Goal: Task Accomplishment & Management: Use online tool/utility

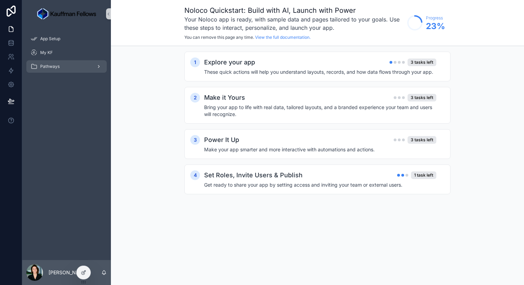
click at [95, 67] on div "scrollable content" at bounding box center [98, 66] width 9 height 11
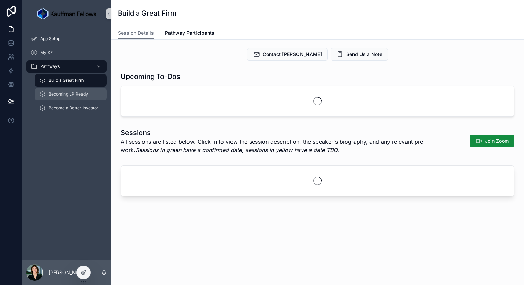
click at [81, 99] on div "Becoming LP Ready" at bounding box center [71, 94] width 64 height 11
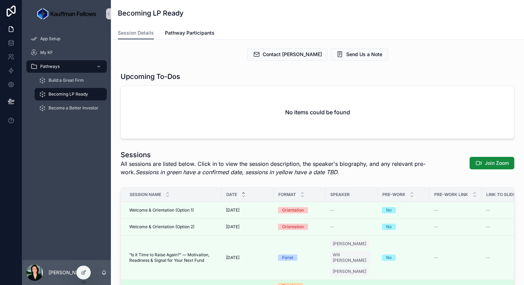
scroll to position [35, 0]
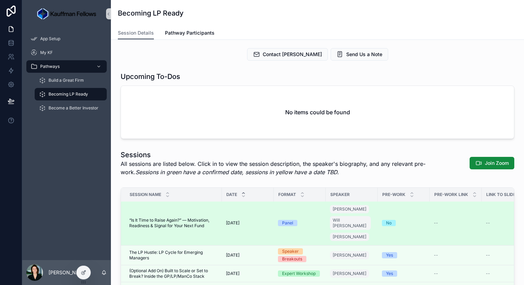
click at [201, 220] on span "“Is It Time to Raise Again?” — Motivation, Readiness & Signal for Your Next Fund" at bounding box center [173, 223] width 88 height 11
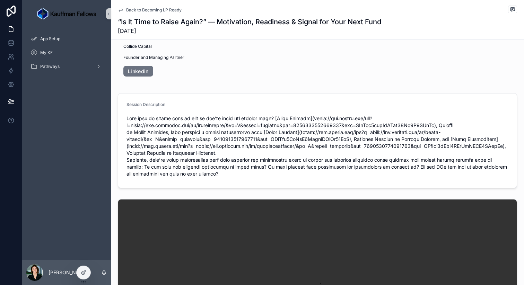
scroll to position [162, 0]
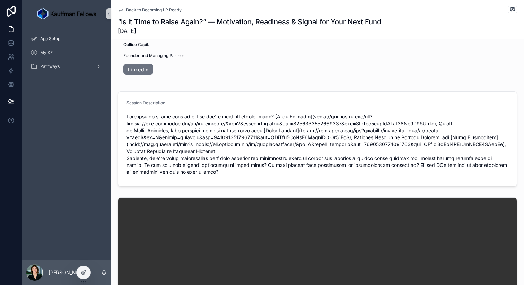
click at [346, 140] on span "scrollable content" at bounding box center [317, 144] width 382 height 62
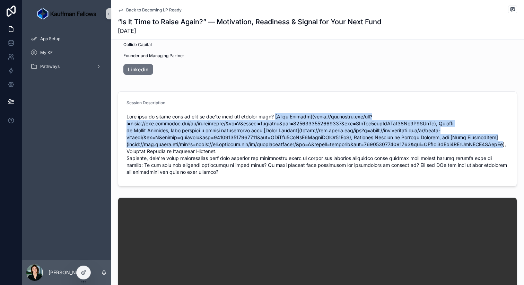
drag, startPoint x: 276, startPoint y: 116, endPoint x: 452, endPoint y: 152, distance: 179.5
click at [452, 152] on span "scrollable content" at bounding box center [317, 144] width 382 height 62
click at [299, 118] on span "scrollable content" at bounding box center [317, 144] width 382 height 62
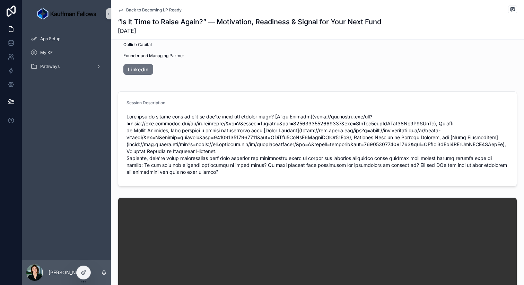
click at [279, 118] on span "scrollable content" at bounding box center [317, 144] width 382 height 62
click at [280, 117] on span "scrollable content" at bounding box center [317, 144] width 382 height 62
click at [292, 125] on span "scrollable content" at bounding box center [317, 144] width 382 height 62
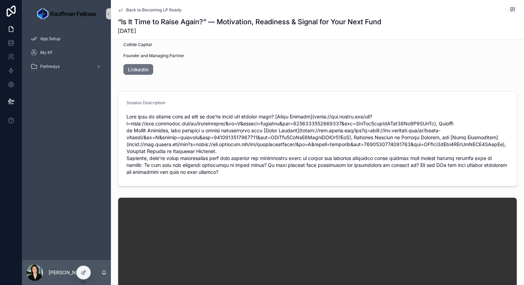
click at [283, 116] on span "scrollable content" at bounding box center [317, 144] width 382 height 62
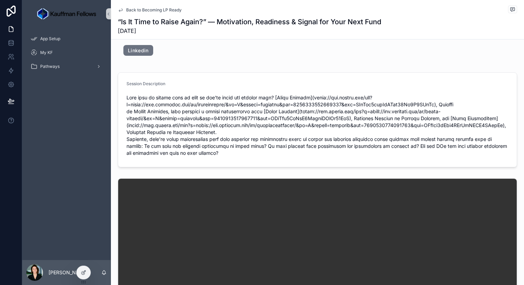
scroll to position [168, 0]
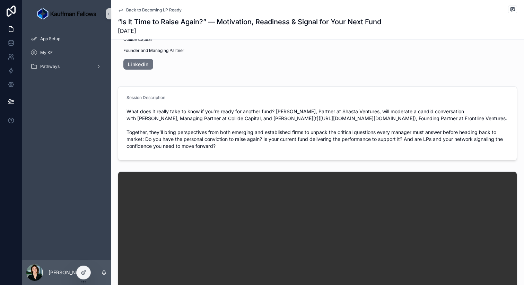
click at [384, 127] on span "What does it really take to know if you’re ready for another fund? [PERSON_NAME…" at bounding box center [317, 129] width 382 height 42
click at [291, 122] on span "What does it really take to know if you’re ready for another fund? [PERSON_NAME…" at bounding box center [317, 129] width 382 height 42
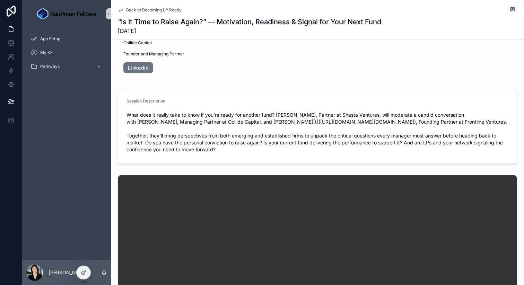
click at [202, 193] on video "scrollable content" at bounding box center [317, 274] width 398 height 199
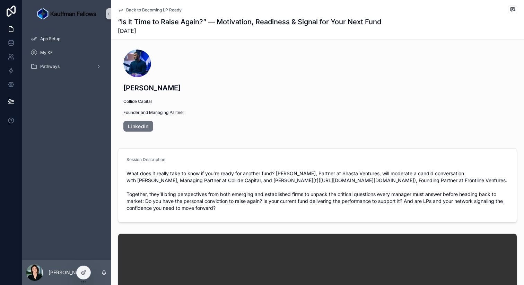
scroll to position [0, 0]
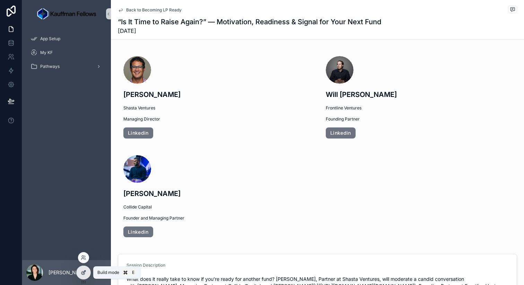
click at [86, 272] on icon at bounding box center [84, 273] width 6 height 6
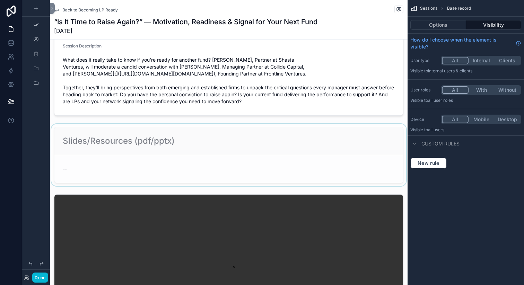
scroll to position [281, 0]
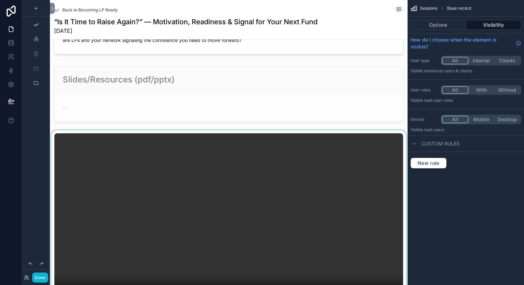
click at [101, 145] on div "scrollable content" at bounding box center [228, 220] width 357 height 180
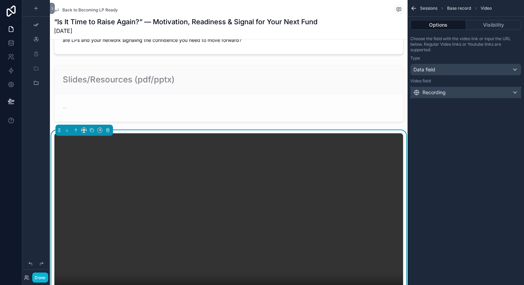
click at [434, 91] on div "Recording" at bounding box center [429, 92] width 32 height 7
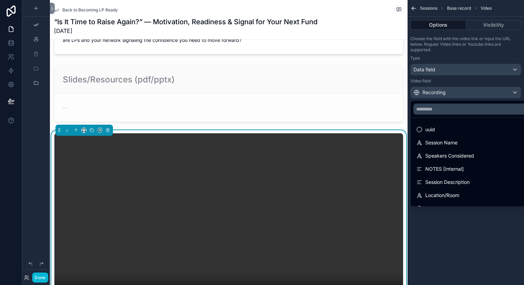
click at [435, 91] on div "scrollable content" at bounding box center [262, 142] width 524 height 285
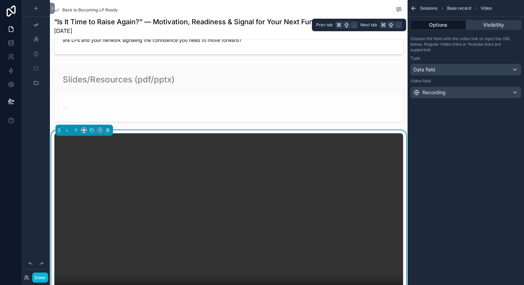
click at [495, 25] on button "Visibility" at bounding box center [493, 25] width 55 height 10
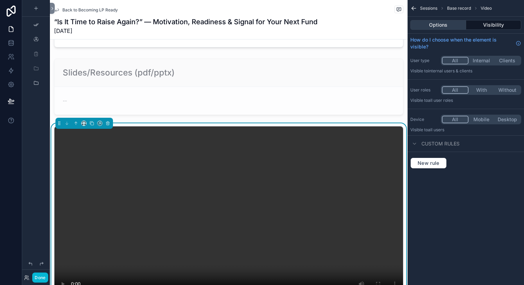
click at [439, 28] on button "Options" at bounding box center [438, 25] width 56 height 10
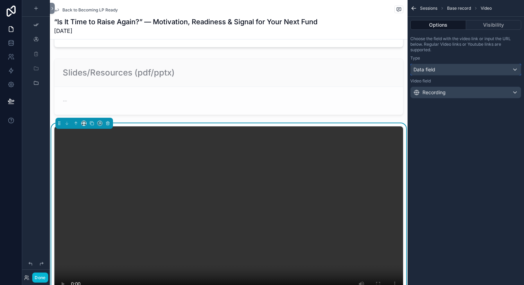
click at [436, 70] on div "Data field" at bounding box center [465, 69] width 110 height 11
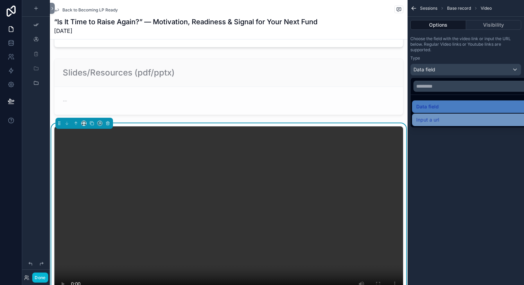
click at [432, 122] on span "Input a url" at bounding box center [427, 120] width 23 height 8
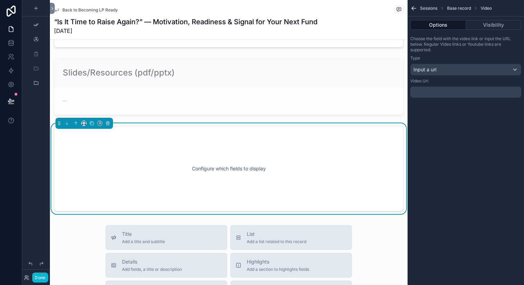
click at [218, 175] on div "Configure which fields to display" at bounding box center [228, 169] width 326 height 62
click at [450, 69] on div "Input a url" at bounding box center [465, 69] width 110 height 11
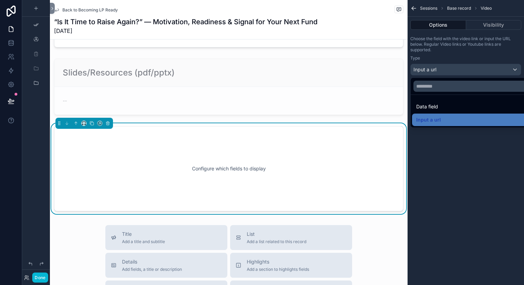
click at [466, 190] on div "scrollable content" at bounding box center [262, 142] width 524 height 285
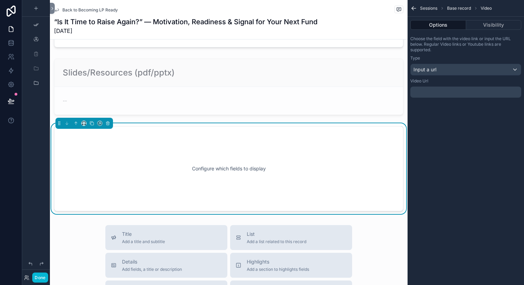
click at [435, 94] on p "﻿" at bounding box center [466, 92] width 107 height 6
click at [485, 228] on div "Sessions Base record Video Options Visibility Choose the field with the video l…" at bounding box center [465, 142] width 116 height 285
click at [428, 69] on span "Input a url" at bounding box center [424, 69] width 23 height 7
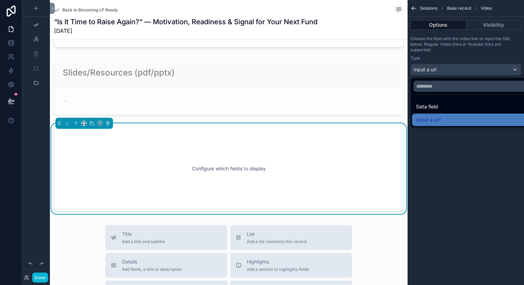
click at [434, 107] on span "Data field" at bounding box center [427, 107] width 22 height 8
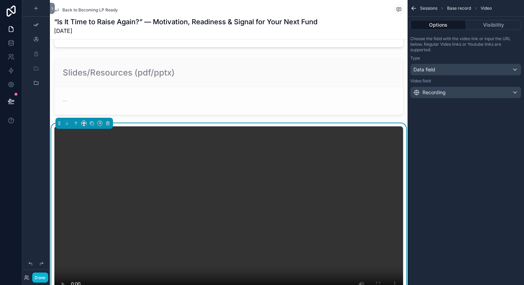
click at [439, 101] on div "Choose the field with the video link or input the URL below. Regular Video link…" at bounding box center [465, 67] width 116 height 68
click at [439, 94] on div "Recording" at bounding box center [429, 92] width 32 height 7
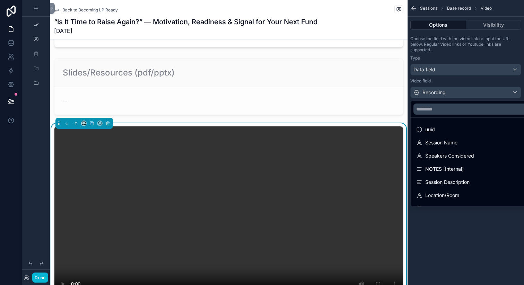
click at [439, 94] on div "scrollable content" at bounding box center [262, 142] width 524 height 285
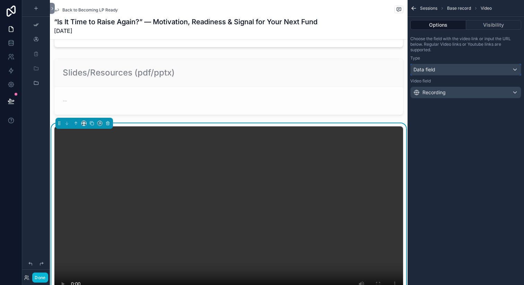
click at [430, 71] on span "Data field" at bounding box center [424, 69] width 22 height 7
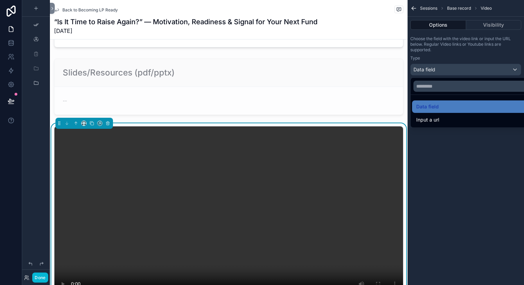
click at [430, 71] on div "scrollable content" at bounding box center [262, 142] width 524 height 285
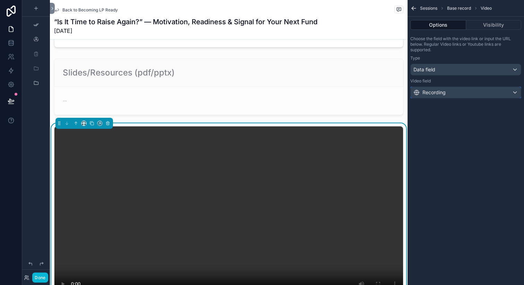
click at [433, 92] on div "Recording" at bounding box center [429, 92] width 32 height 7
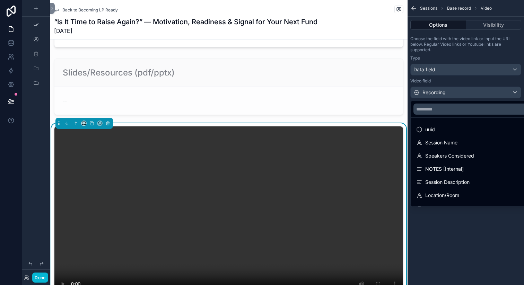
click at [433, 92] on div "scrollable content" at bounding box center [262, 142] width 524 height 285
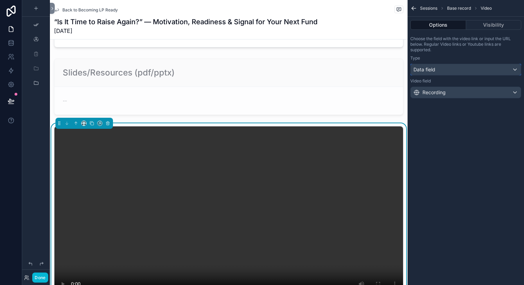
click at [432, 73] on div "Data field" at bounding box center [465, 69] width 110 height 11
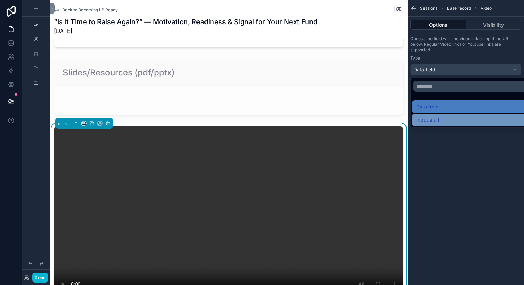
click at [447, 117] on div "Input a url" at bounding box center [473, 120] width 115 height 8
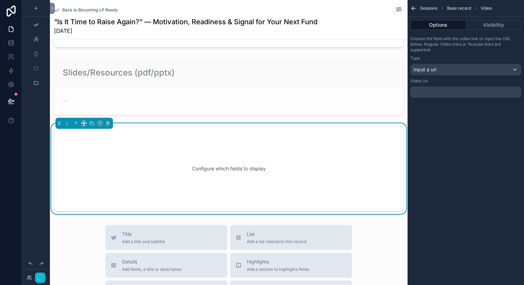
click at [443, 98] on div "Video Url ﻿" at bounding box center [465, 89] width 111 height 22
click at [441, 91] on p "﻿" at bounding box center [466, 92] width 107 height 6
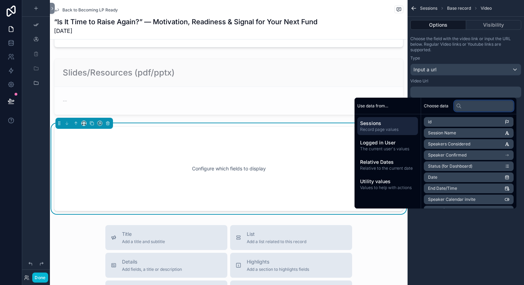
click at [471, 102] on input "text" at bounding box center [484, 105] width 60 height 11
click at [442, 84] on div "Video Url ﻿" at bounding box center [465, 89] width 111 height 22
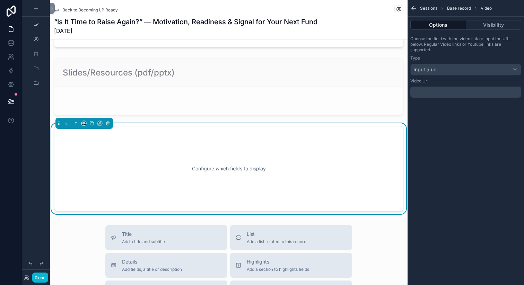
click at [439, 93] on p "﻿" at bounding box center [466, 92] width 107 height 6
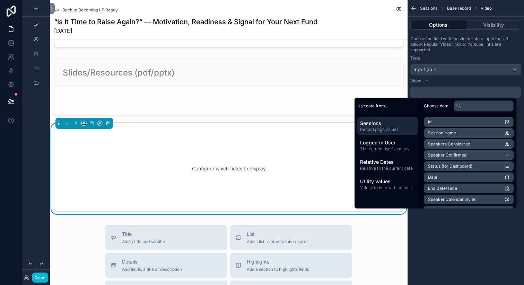
scroll to position [0, 0]
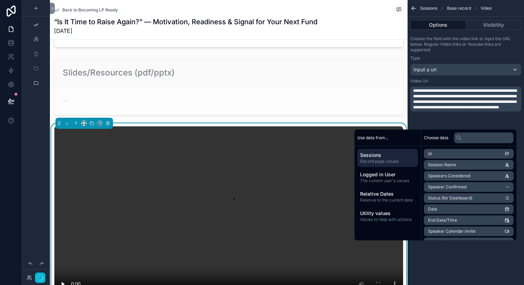
click at [426, 83] on label "Video Url" at bounding box center [419, 81] width 18 height 6
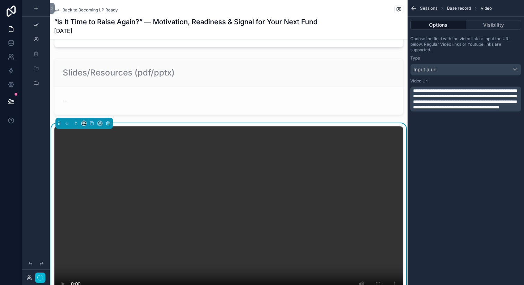
click at [495, 163] on div "**********" at bounding box center [465, 142] width 116 height 285
click at [439, 109] on span "**********" at bounding box center [465, 99] width 104 height 21
click at [446, 79] on div "Video Url" at bounding box center [465, 81] width 111 height 6
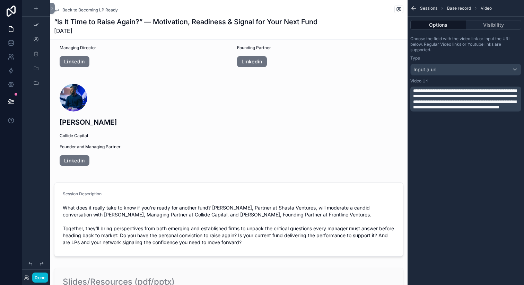
scroll to position [0, 0]
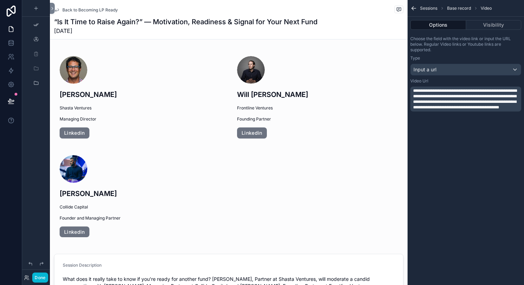
click at [58, 11] on icon "scrollable content" at bounding box center [57, 10] width 6 height 6
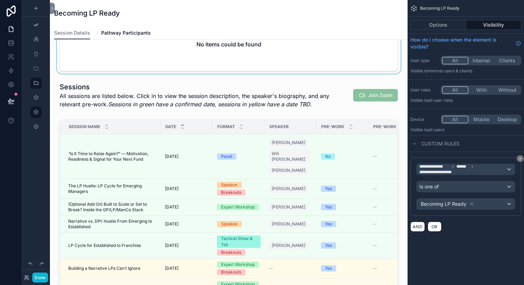
scroll to position [88, 0]
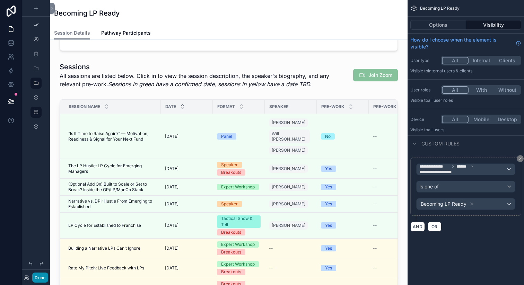
click at [42, 273] on button "Done" at bounding box center [40, 278] width 16 height 10
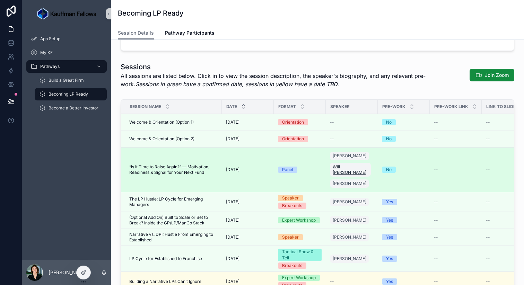
scroll to position [0, 76]
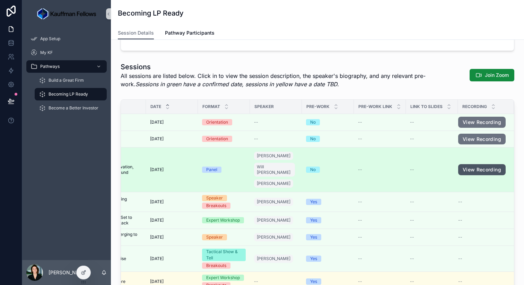
click at [477, 167] on link "View Recording" at bounding box center [481, 169] width 47 height 11
click at [345, 171] on td "No" at bounding box center [328, 170] width 52 height 45
click at [150, 167] on span "[DATE]" at bounding box center [157, 170] width 14 height 6
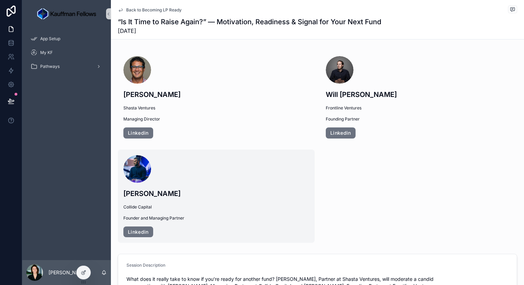
click at [220, 229] on span "Linkedin" at bounding box center [216, 232] width 186 height 11
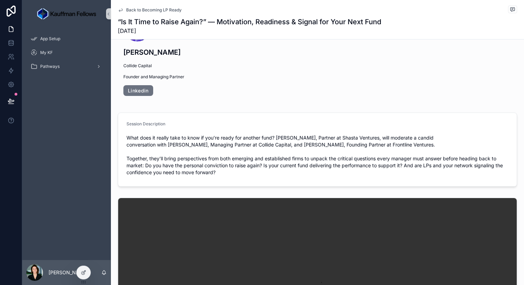
scroll to position [154, 0]
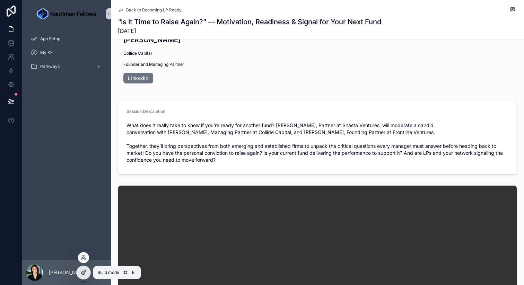
click at [86, 276] on div at bounding box center [84, 272] width 14 height 13
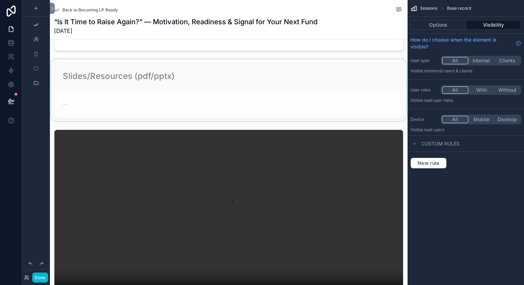
scroll to position [278, 0]
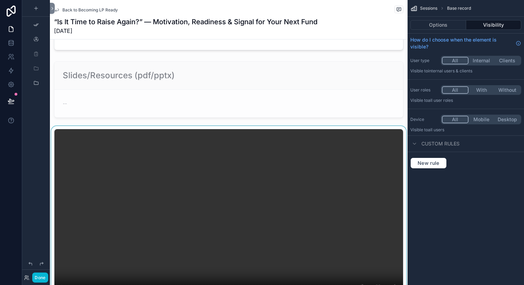
click at [126, 128] on div "scrollable content" at bounding box center [228, 216] width 357 height 180
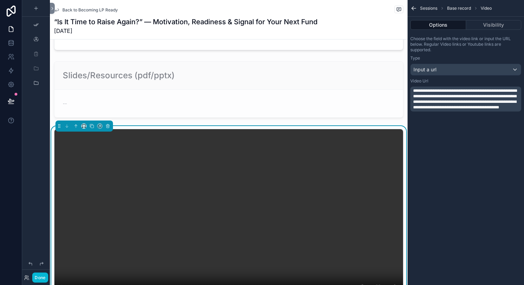
click at [447, 96] on span "**********" at bounding box center [465, 99] width 104 height 21
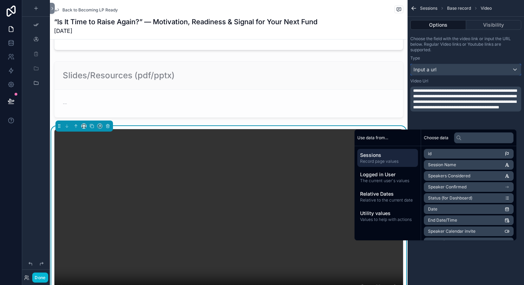
click at [452, 69] on div "Input a url" at bounding box center [465, 69] width 110 height 11
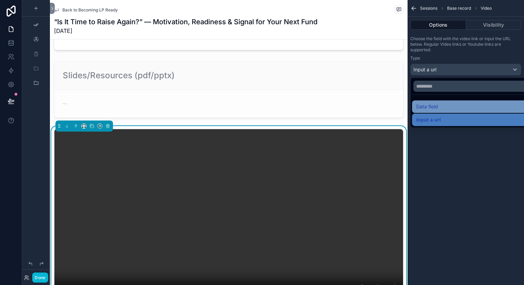
click at [433, 109] on span "Data field" at bounding box center [427, 107] width 22 height 8
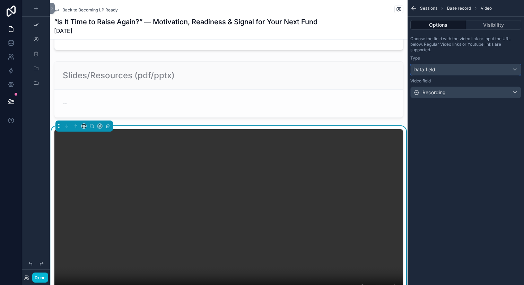
click at [426, 71] on span "Data field" at bounding box center [424, 69] width 22 height 7
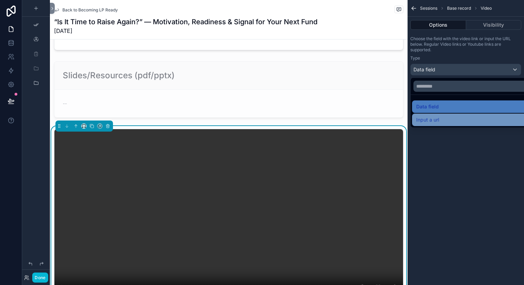
click at [428, 119] on span "Input a url" at bounding box center [427, 120] width 23 height 8
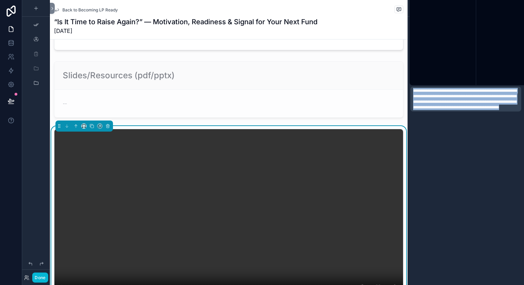
click at [432, 105] on p "**********" at bounding box center [466, 99] width 107 height 22
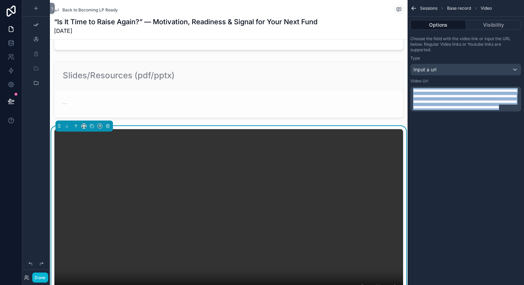
click at [434, 49] on p "Choose the field with the video link or input the URL below. Regular Video link…" at bounding box center [465, 44] width 111 height 17
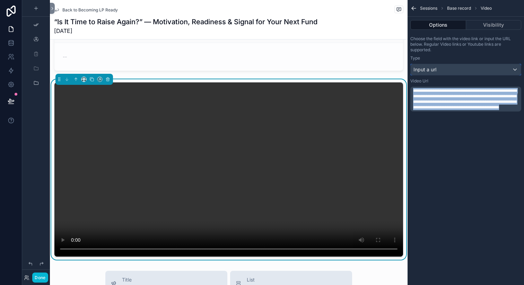
click at [459, 68] on div "Input a url" at bounding box center [465, 69] width 110 height 11
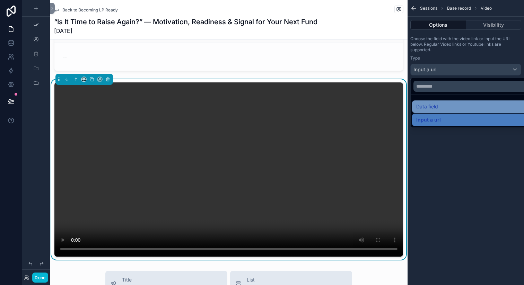
click at [449, 107] on div "Data field" at bounding box center [473, 107] width 115 height 8
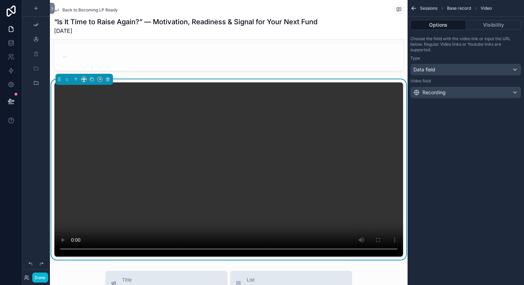
click at [468, 189] on div "Sessions Base record Video Options Visibility Choose the field with the video l…" at bounding box center [465, 142] width 116 height 285
click at [110, 81] on icon "scrollable content" at bounding box center [107, 79] width 5 height 5
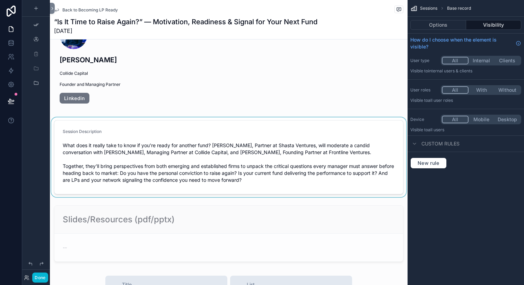
scroll to position [134, 0]
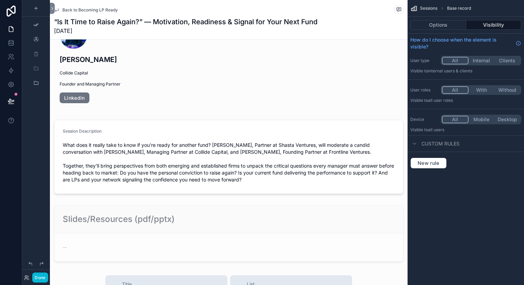
click at [461, 184] on div "Sessions Base record Options Visibility How do I choose when the element is vis…" at bounding box center [465, 92] width 116 height 185
click at [35, 276] on button "Done" at bounding box center [40, 278] width 16 height 10
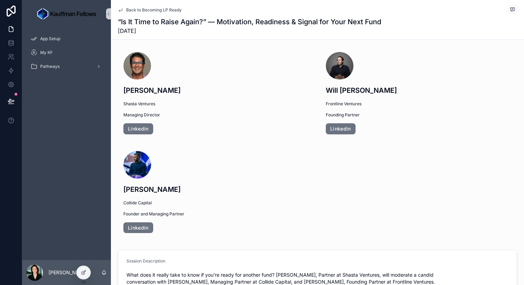
scroll to position [4, 0]
click at [86, 273] on icon at bounding box center [84, 273] width 6 height 6
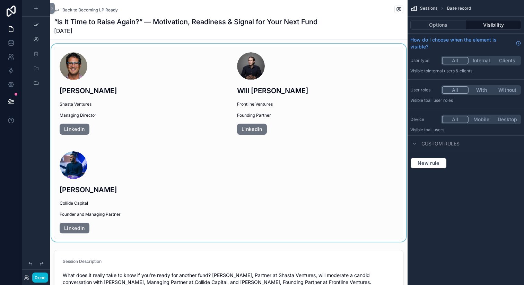
click at [110, 58] on div "scrollable content" at bounding box center [228, 143] width 357 height 198
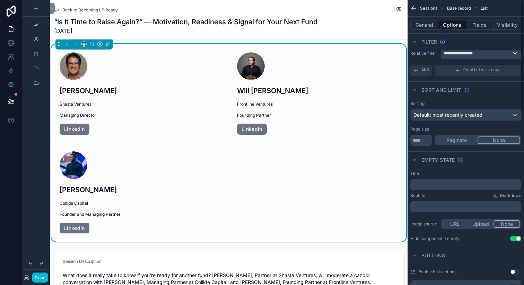
scroll to position [0, 0]
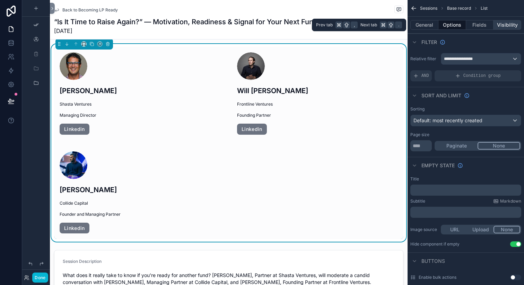
click at [499, 23] on button "Visibility" at bounding box center [507, 25] width 28 height 10
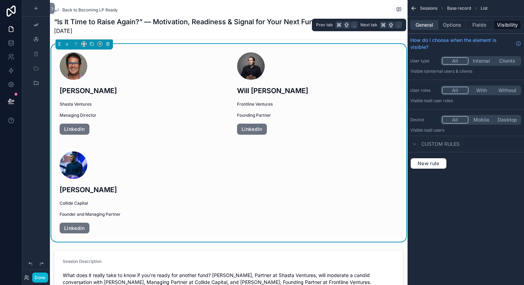
click at [429, 25] on button "General" at bounding box center [424, 25] width 28 height 10
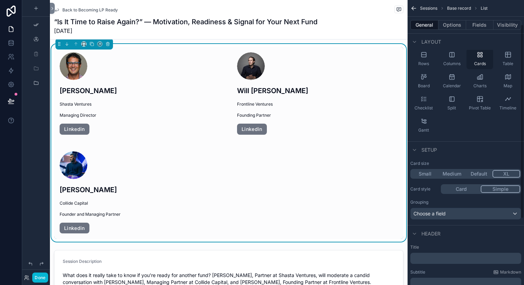
scroll to position [47, 0]
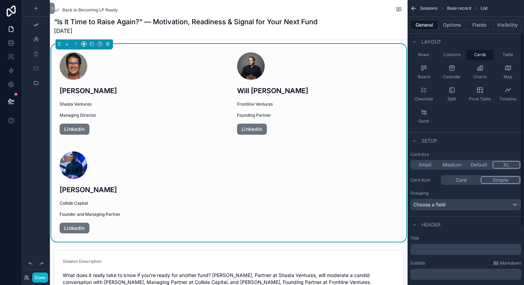
click at [482, 168] on button "Default" at bounding box center [478, 165] width 27 height 8
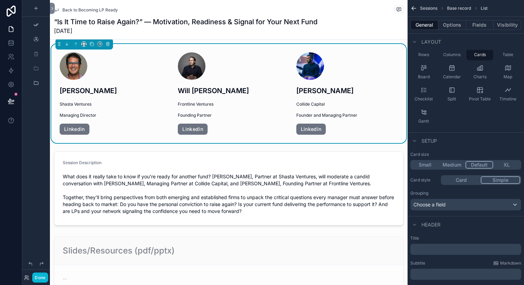
click at [356, 20] on div "“Is It Time to Raise Again?” — Motivation, Readiness & Signal for Your Next Fun…" at bounding box center [228, 26] width 349 height 18
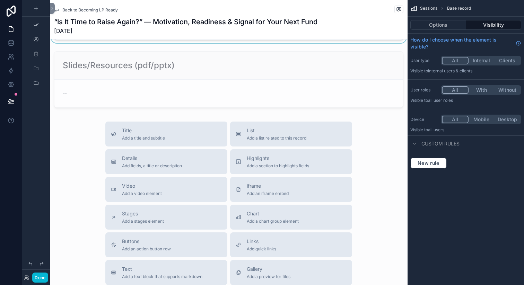
scroll to position [0, 0]
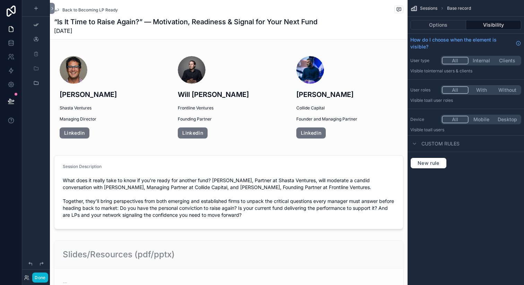
click at [58, 9] on icon "scrollable content" at bounding box center [57, 10] width 6 height 6
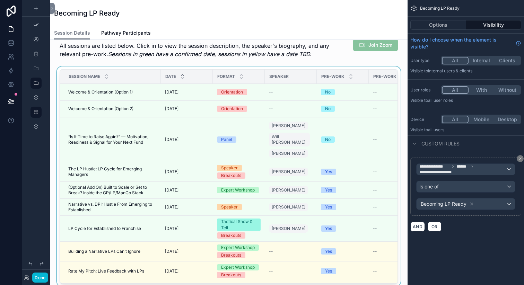
scroll to position [122, 0]
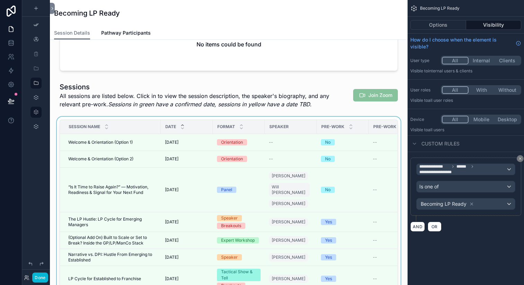
scroll to position [74, 0]
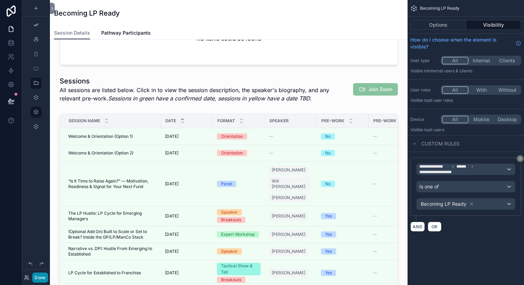
click at [41, 277] on button "Done" at bounding box center [40, 278] width 16 height 10
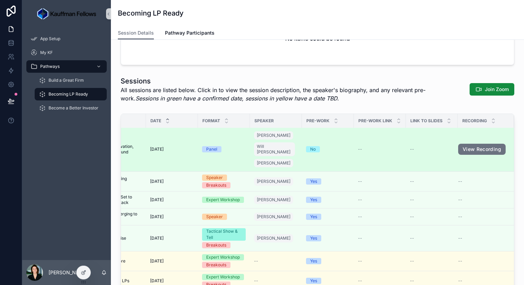
scroll to position [0, 76]
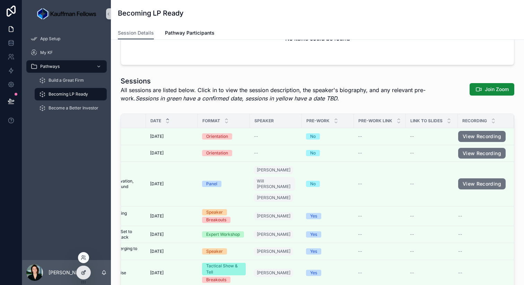
click at [83, 272] on icon at bounding box center [84, 273] width 6 height 6
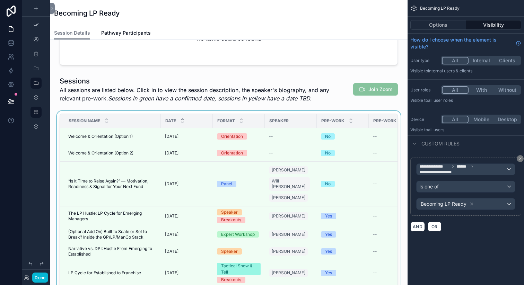
click at [333, 131] on div "scrollable content" at bounding box center [228, 222] width 346 height 223
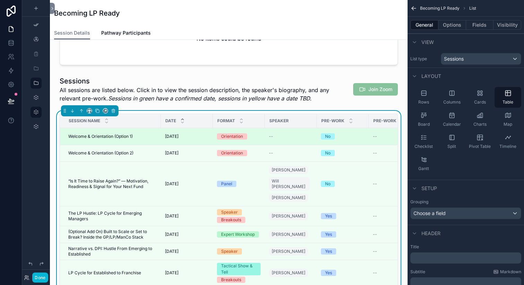
scroll to position [0, 131]
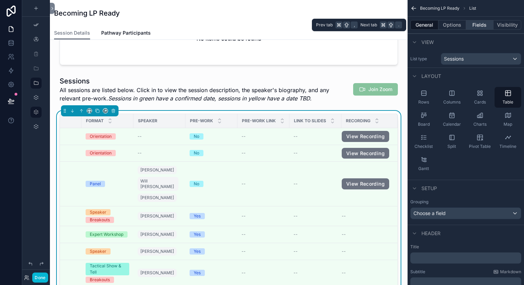
click at [482, 28] on button "Fields" at bounding box center [480, 25] width 28 height 10
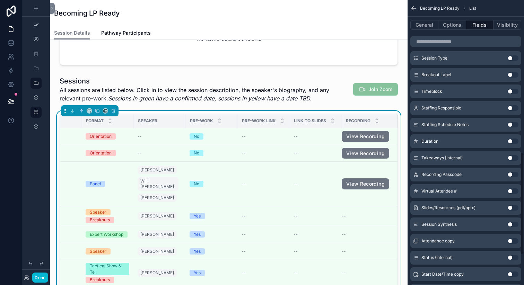
scroll to position [428, 0]
click at [511, 174] on button "Use setting" at bounding box center [512, 174] width 11 height 6
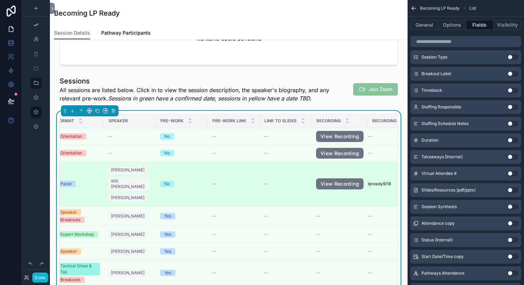
scroll to position [0, 183]
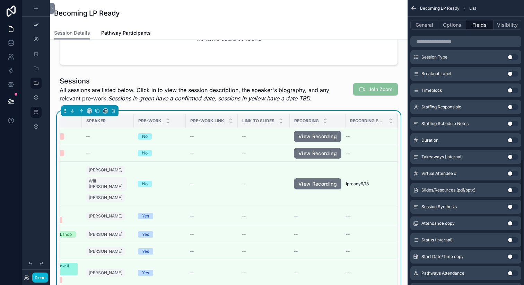
click at [412, 9] on icon "scrollable content" at bounding box center [413, 8] width 7 height 7
